Goal: Check status

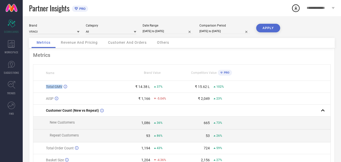
drag, startPoint x: 126, startPoint y: 88, endPoint x: 264, endPoint y: 80, distance: 138.4
click at [264, 80] on table "Name Brand Value Competitors Value PRO Total GMV ₹ 14.38 L 37% ₹ 15.62 L 102% A…" at bounding box center [181, 126] width 297 height 125
drag, startPoint x: 169, startPoint y: 88, endPoint x: 271, endPoint y: 84, distance: 102.4
click at [271, 84] on tr "Total GMV ₹ 14.38 L 37% ₹ 15.62 L 102%" at bounding box center [181, 87] width 297 height 12
click at [174, 30] on input "[DATE] to [DATE]" at bounding box center [167, 30] width 50 height 5
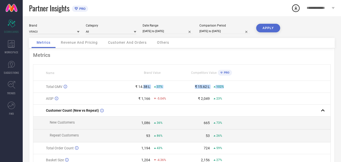
select select "6"
select select "2025"
select select "7"
select select "2025"
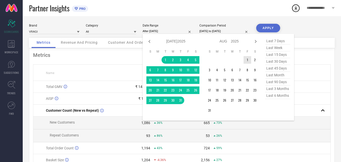
click at [246, 61] on td "1" at bounding box center [247, 60] width 8 height 8
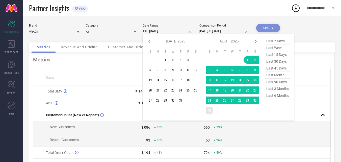
type input "[DATE] to [DATE]"
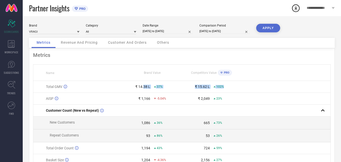
click at [275, 27] on button "APPLY" at bounding box center [268, 28] width 24 height 9
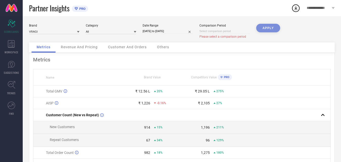
drag, startPoint x: 80, startPoint y: 22, endPoint x: 76, endPoint y: 28, distance: 7.9
click at [79, 24] on div "Brand VRAGI Category All Date Range [DATE] to [DATE] Comparison Period Please s…" at bounding box center [182, 115] width 318 height 198
click at [78, 47] on span "Revenue And Pricing" at bounding box center [79, 47] width 37 height 4
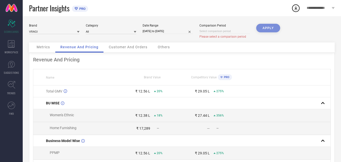
click at [138, 51] on div "Customer And Orders" at bounding box center [128, 47] width 49 height 10
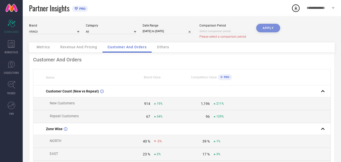
click at [170, 51] on div "Others" at bounding box center [163, 47] width 22 height 10
